Goal: Check status: Check status

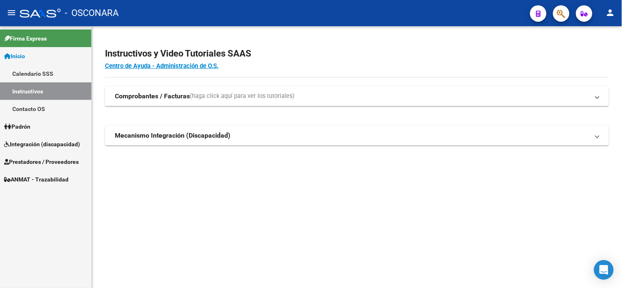
click at [68, 175] on span "ANMAT - Trazabilidad" at bounding box center [36, 179] width 64 height 9
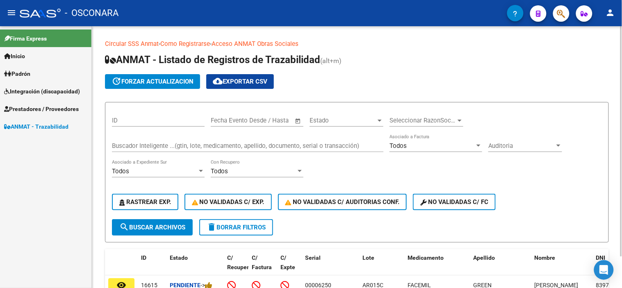
click at [150, 150] on div "Buscador Inteligente ...(gtin, lote, medicamento, apellido, documento, serial o…" at bounding box center [247, 143] width 271 height 18
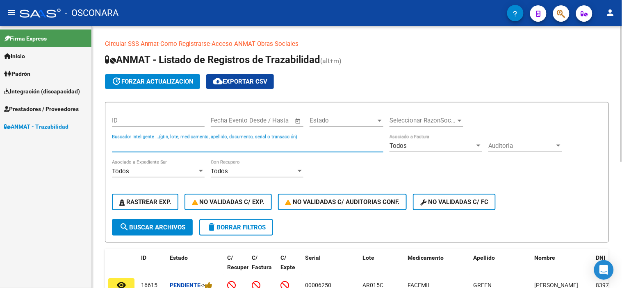
paste input "4754103123"
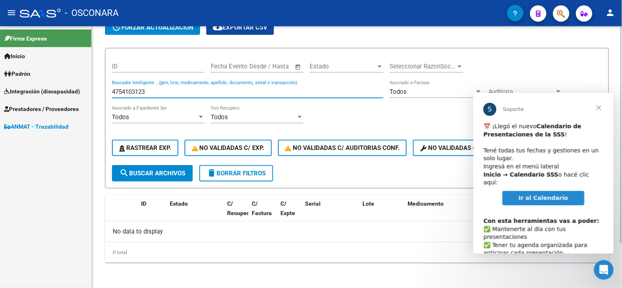
click at [150, 93] on input "4754103123" at bounding box center [247, 91] width 271 height 7
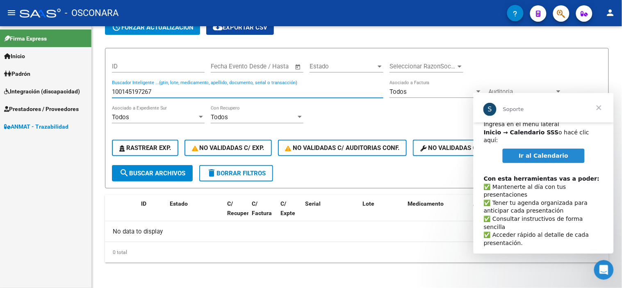
click at [600, 109] on span "Cerrar" at bounding box center [599, 108] width 30 height 30
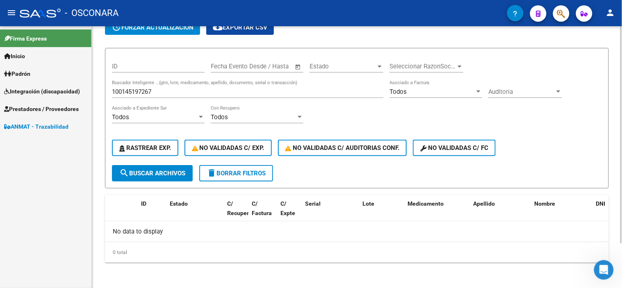
click at [209, 95] on input "100145197267" at bounding box center [247, 91] width 271 height 7
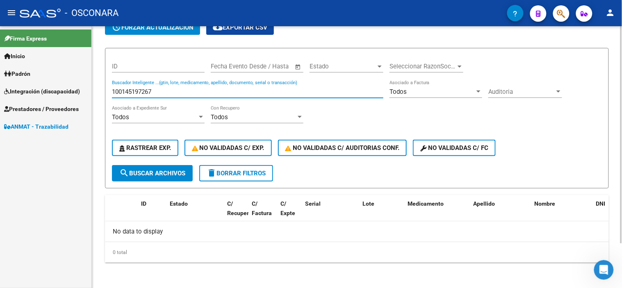
click at [209, 95] on input "100145197267" at bounding box center [247, 91] width 271 height 7
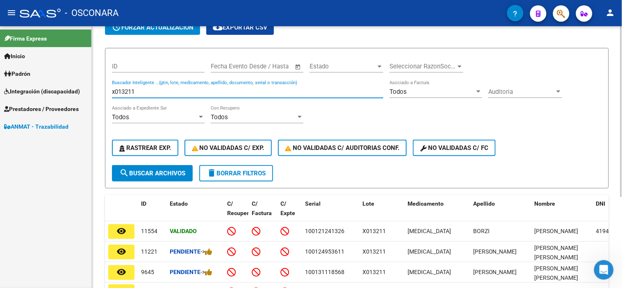
scroll to position [100, 0]
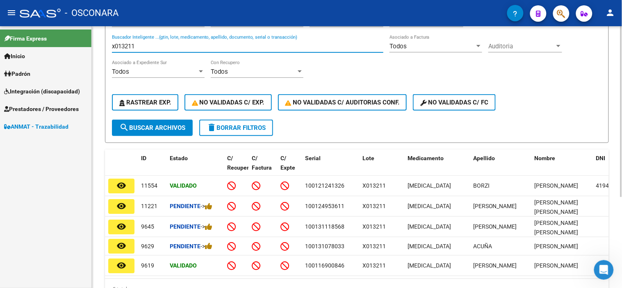
type input "x013211"
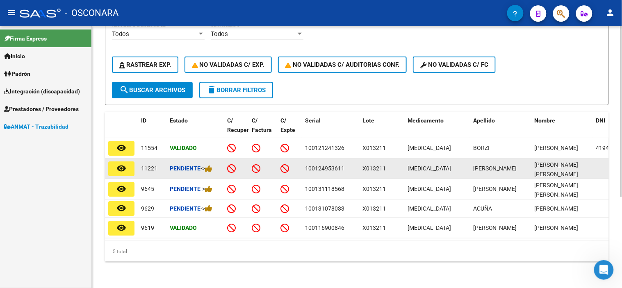
scroll to position [0, 0]
